Goal: Contribute content

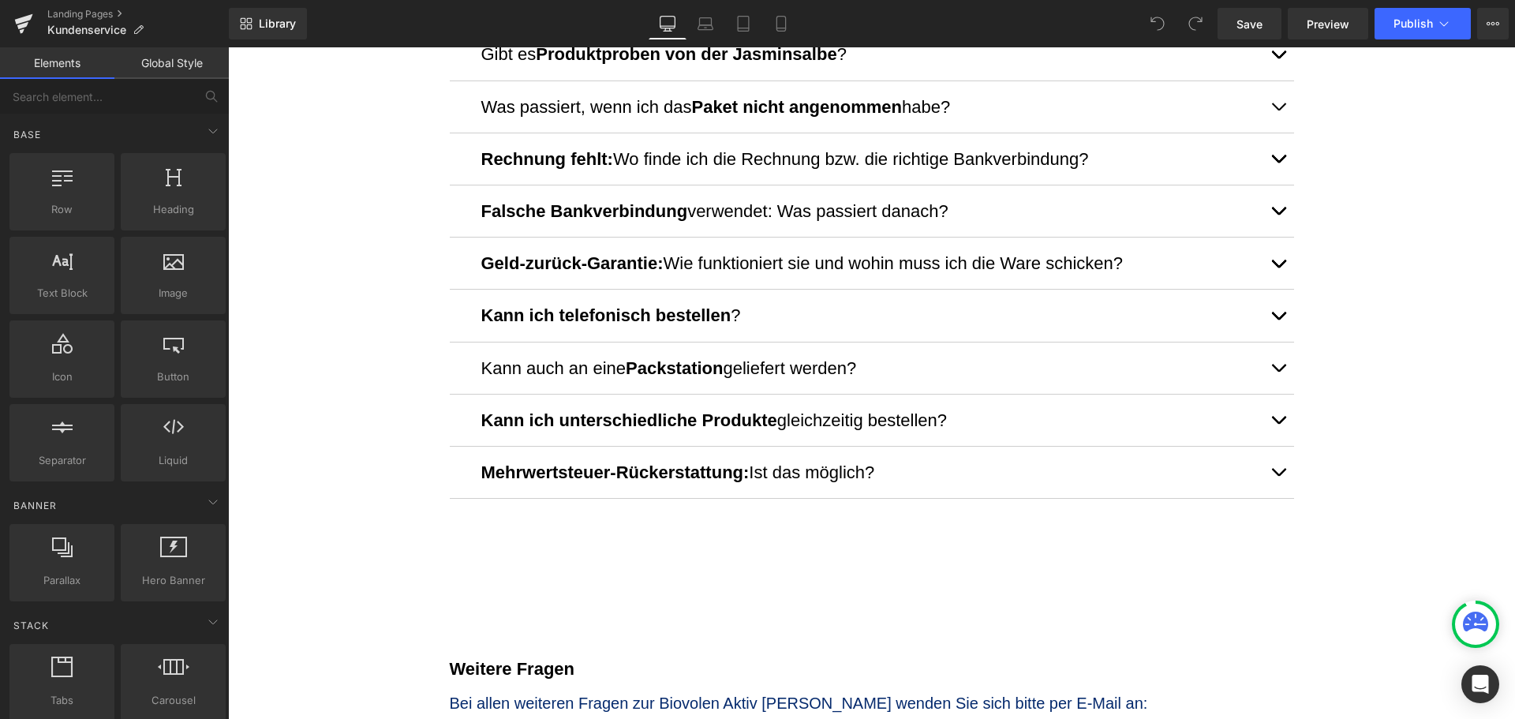
scroll to position [947, 0]
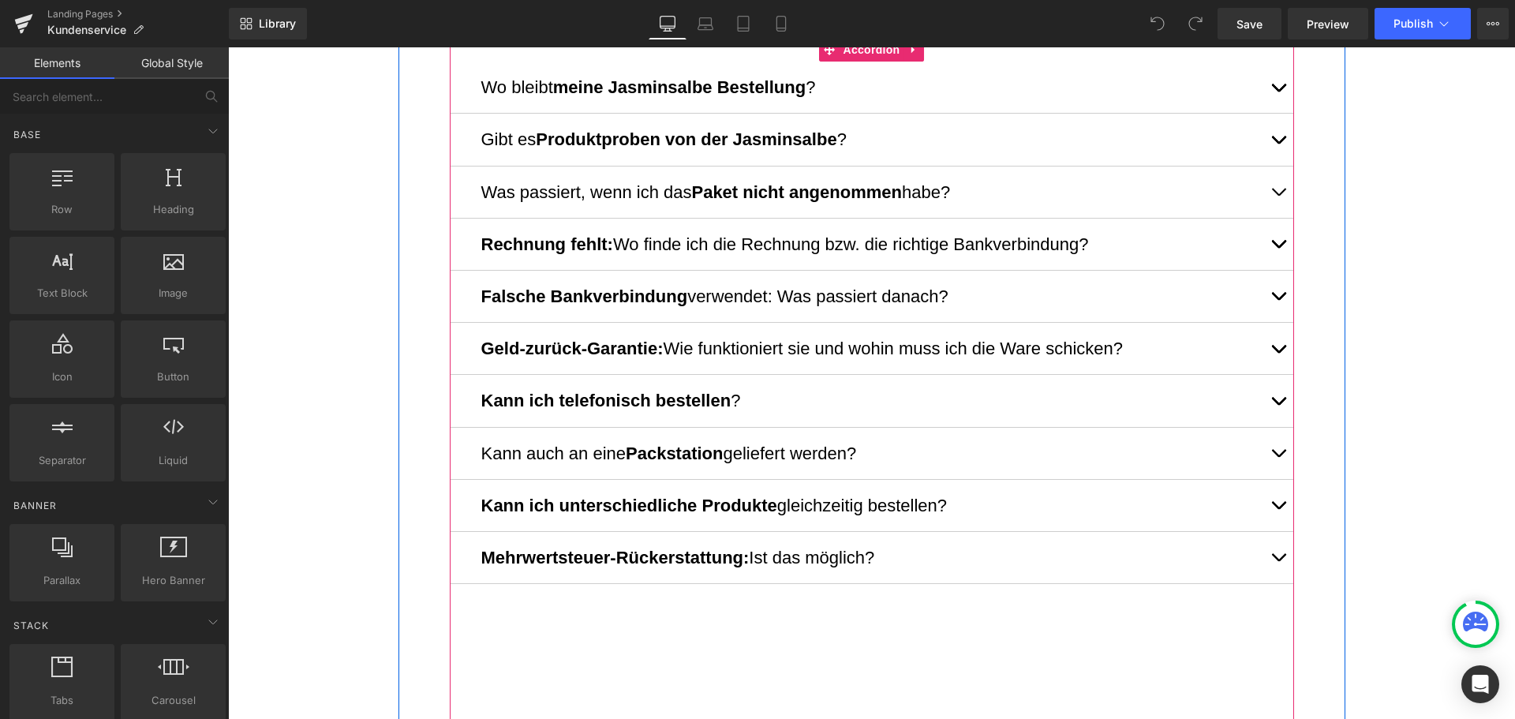
click at [1271, 398] on button "button" at bounding box center [1278, 400] width 32 height 51
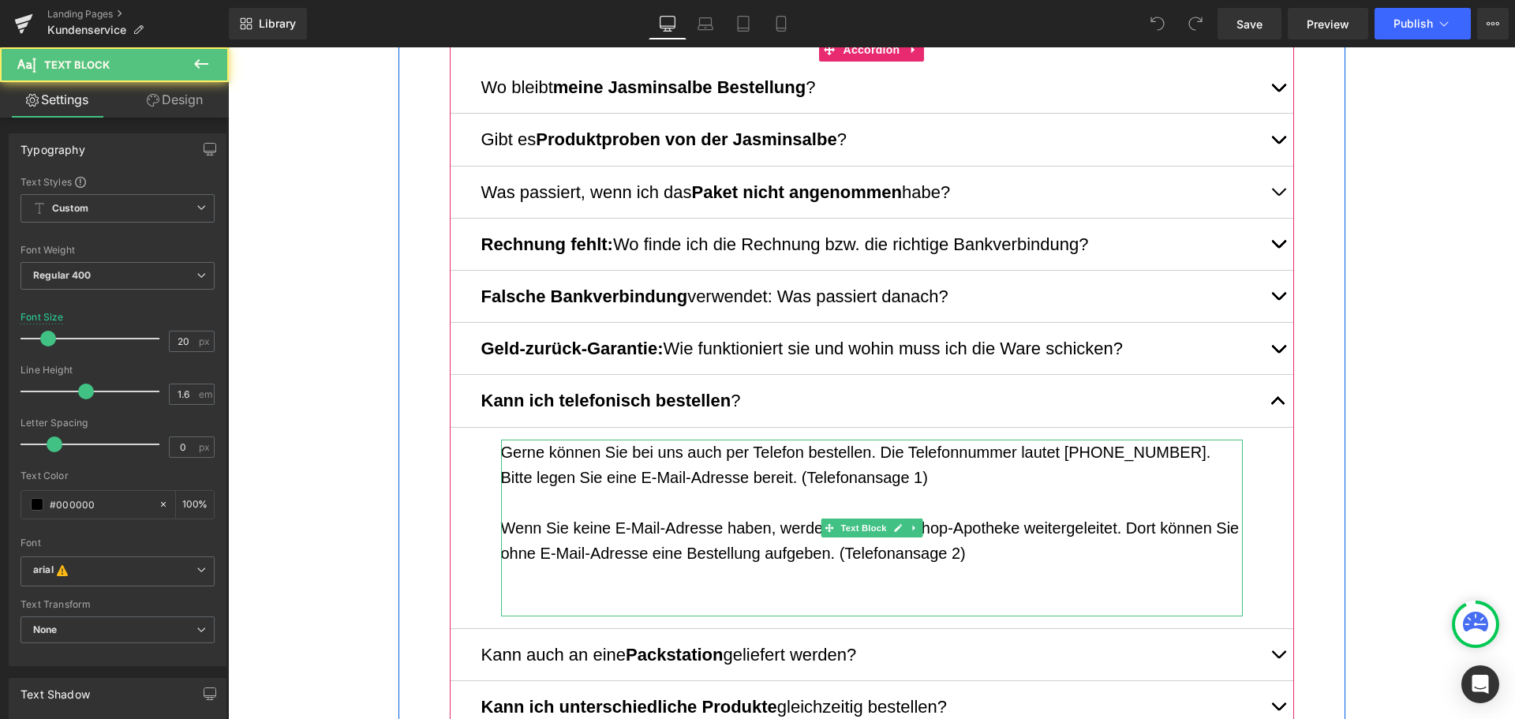
click at [929, 524] on p "Wenn Sie keine E-Mail-Adresse haben, werden Sie an die Shop-Apotheke weitergele…" at bounding box center [872, 540] width 742 height 50
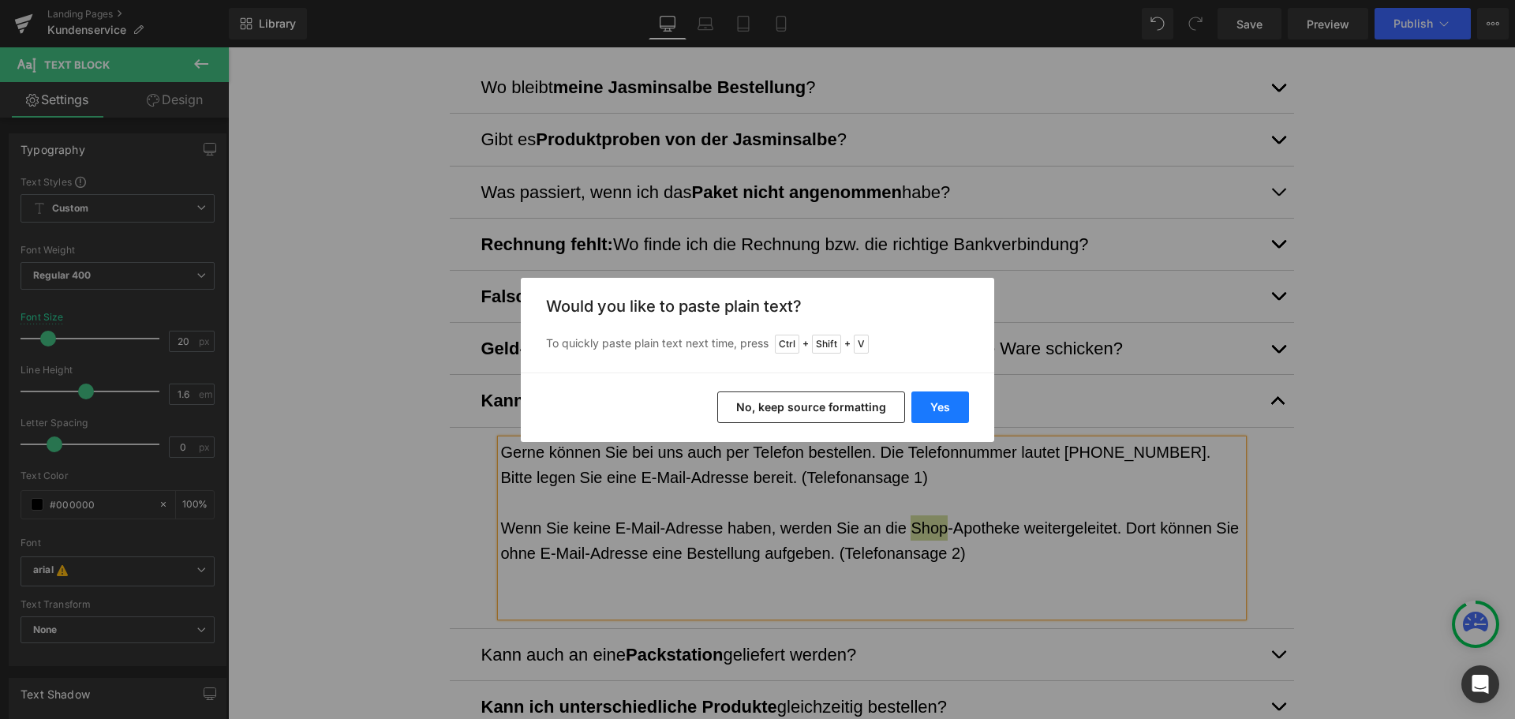
click at [950, 407] on button "Yes" at bounding box center [940, 407] width 58 height 32
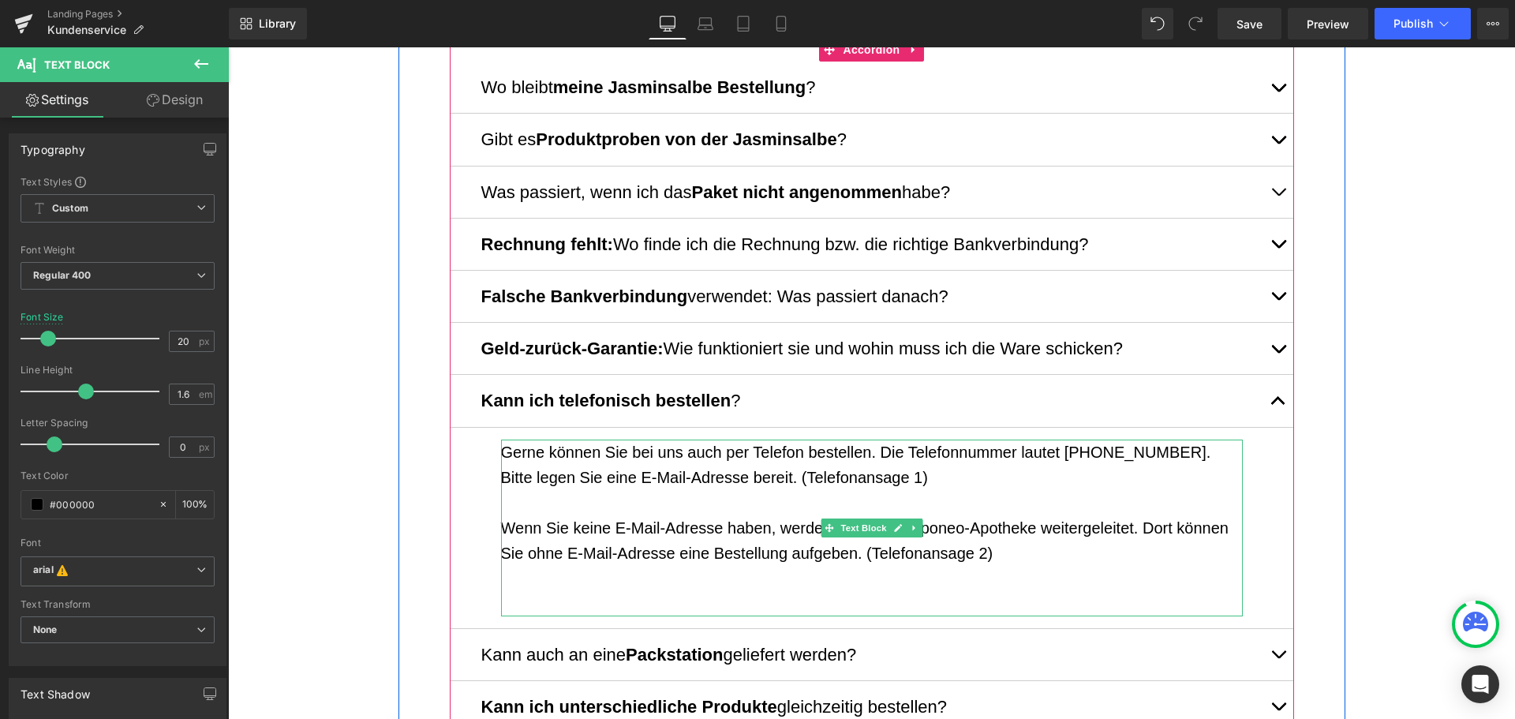
click at [1010, 525] on p "Wenn Sie keine E-Mail-Adresse haben, werden Sie an die Aponeo-Apotheke weiterge…" at bounding box center [872, 540] width 742 height 50
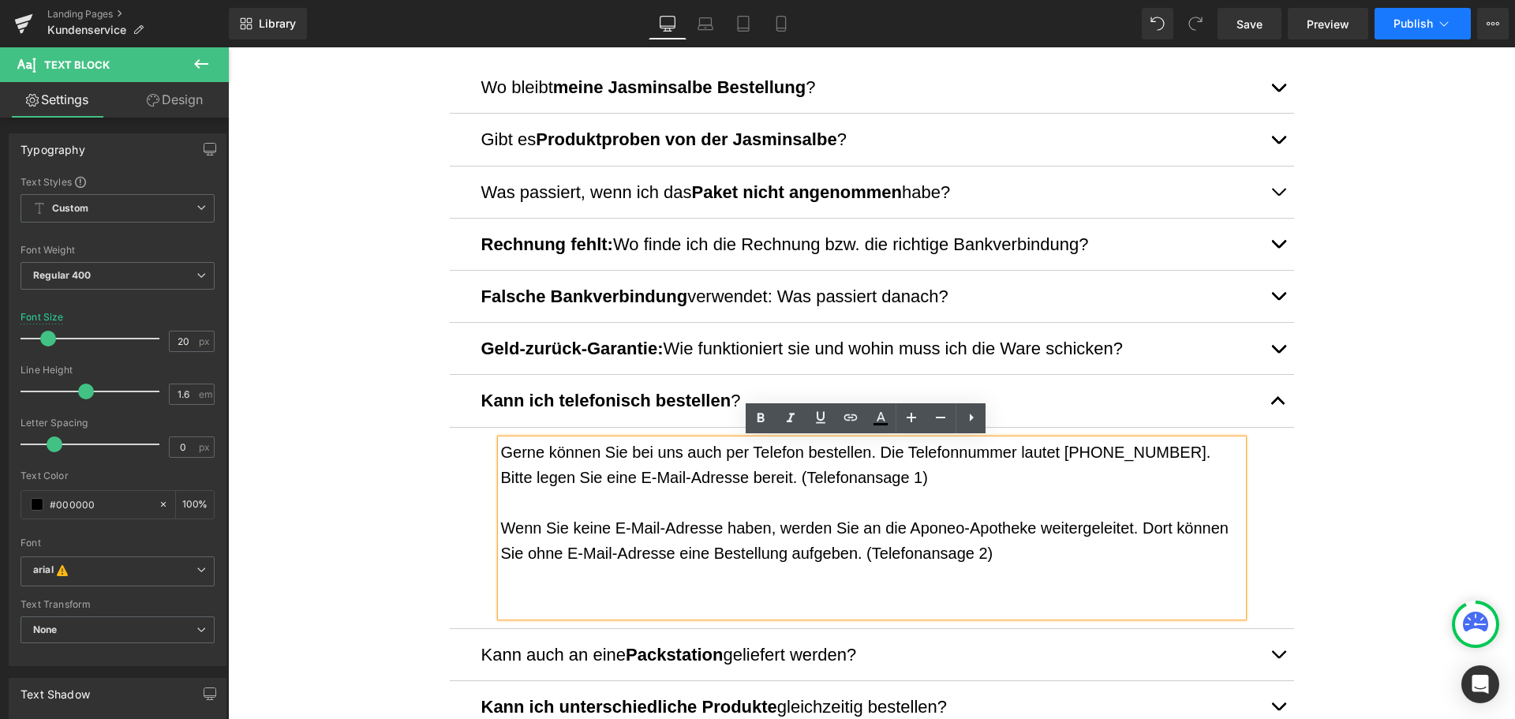
click at [1398, 17] on span "Publish" at bounding box center [1412, 23] width 39 height 13
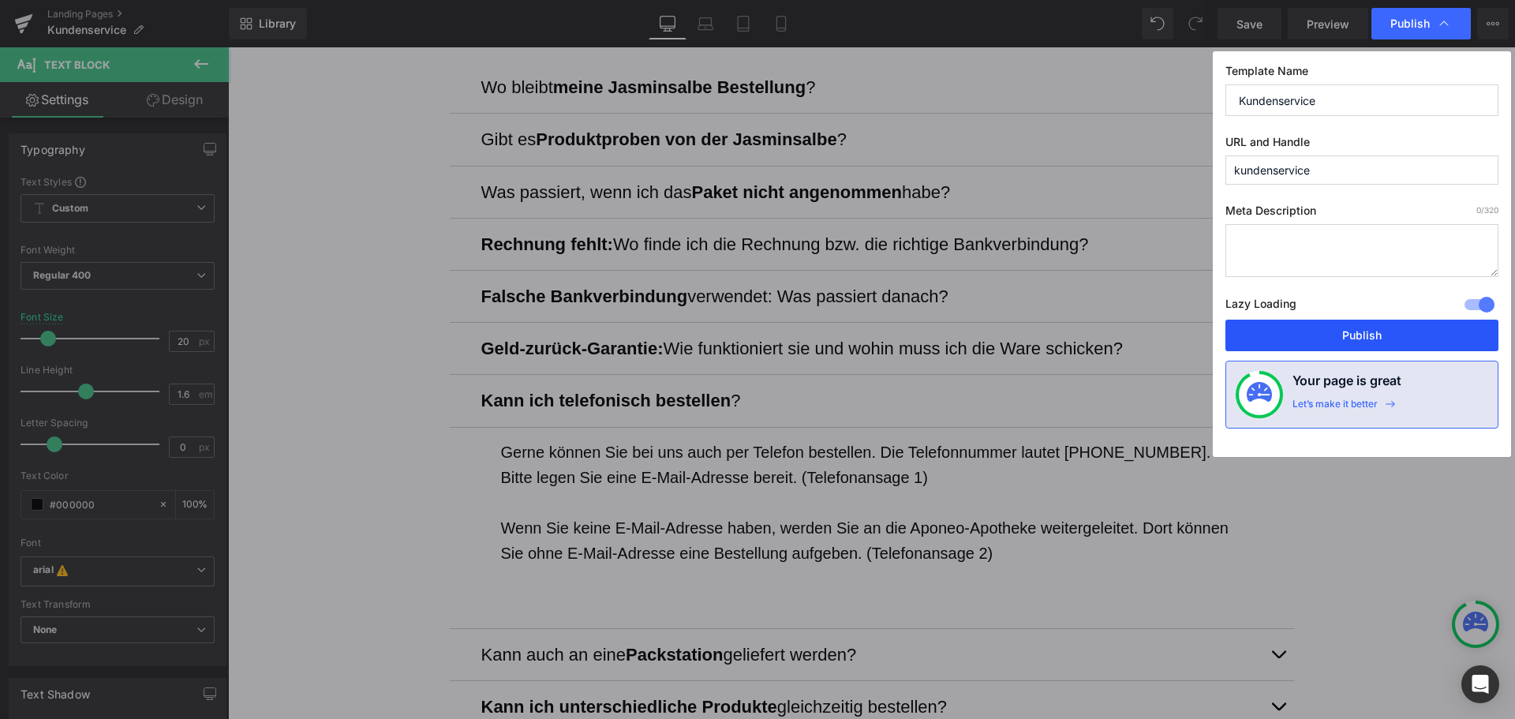
click at [1392, 334] on button "Publish" at bounding box center [1361, 336] width 273 height 32
